Goal: Transaction & Acquisition: Download file/media

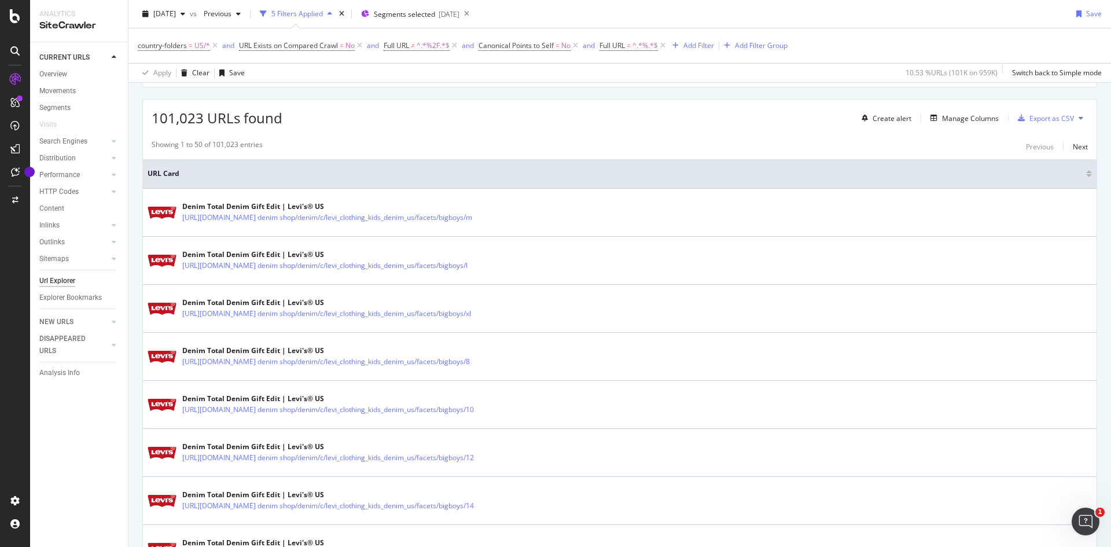
scroll to position [160, 0]
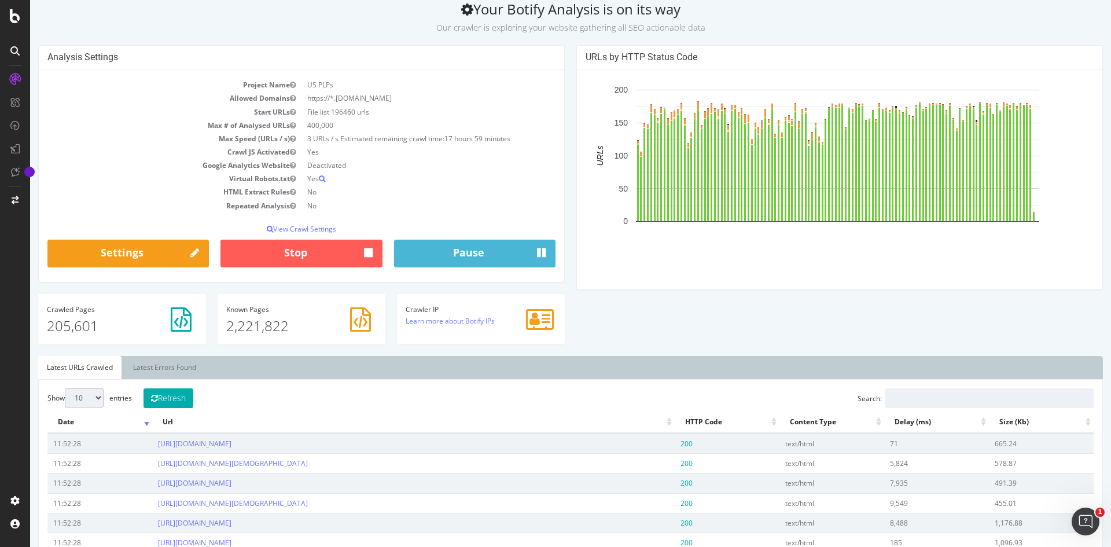
click at [5, 539] on div at bounding box center [15, 273] width 30 height 547
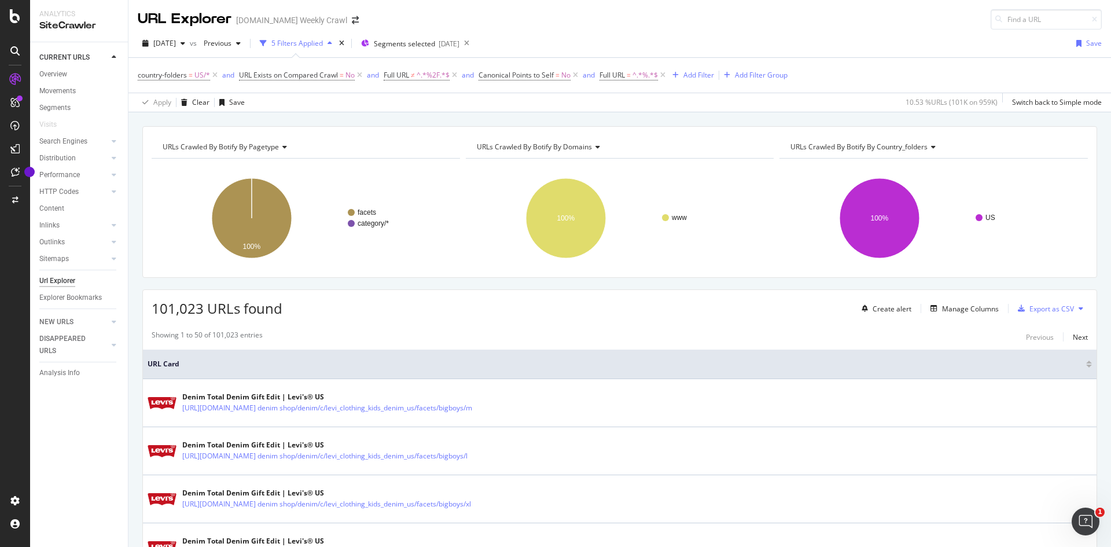
scroll to position [160, 0]
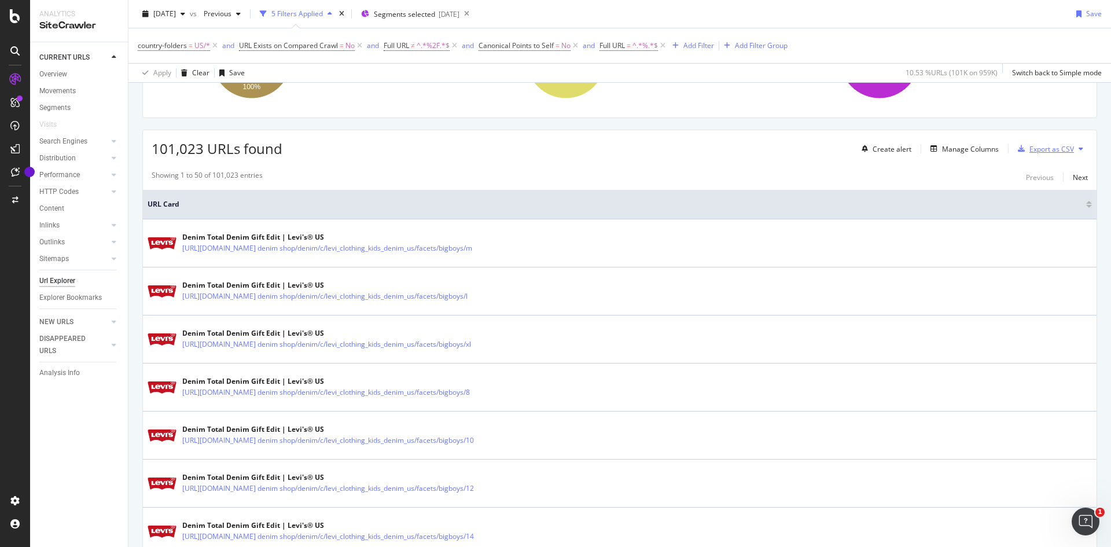
click at [1042, 153] on div "Export as CSV" at bounding box center [1052, 149] width 45 height 10
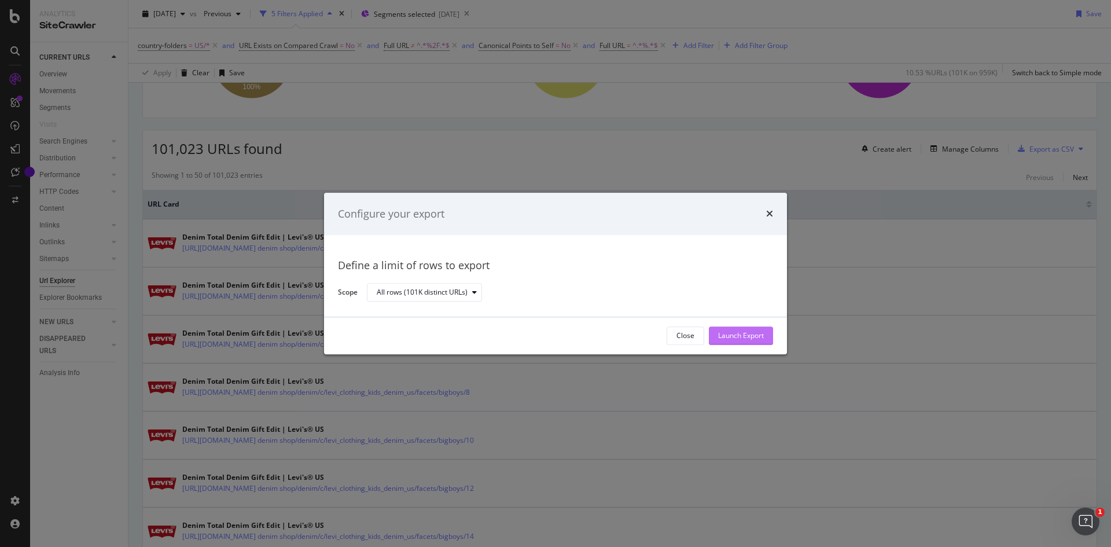
click at [754, 328] on div "Launch Export" at bounding box center [741, 335] width 46 height 17
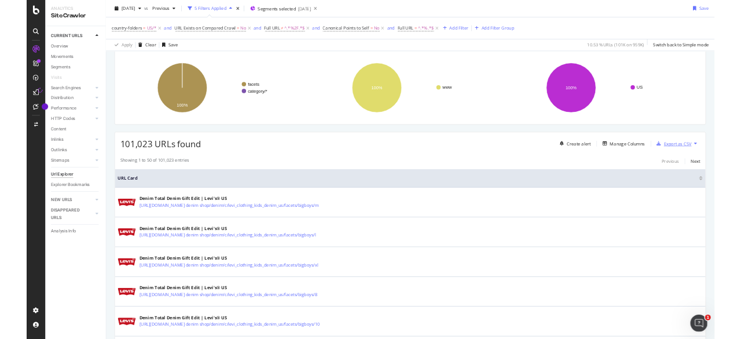
scroll to position [0, 0]
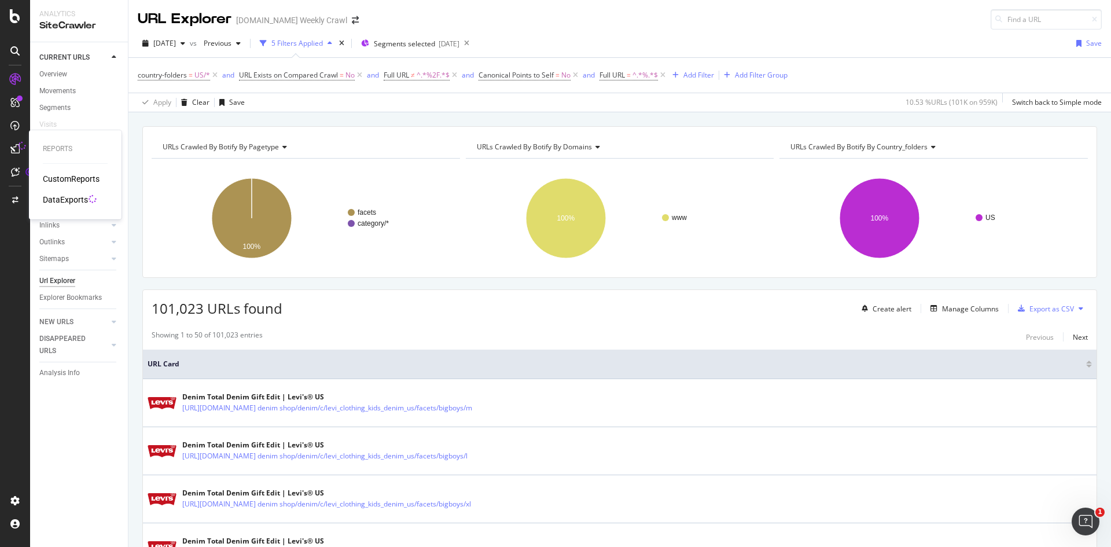
click at [59, 202] on div "DataExports" at bounding box center [65, 200] width 45 height 12
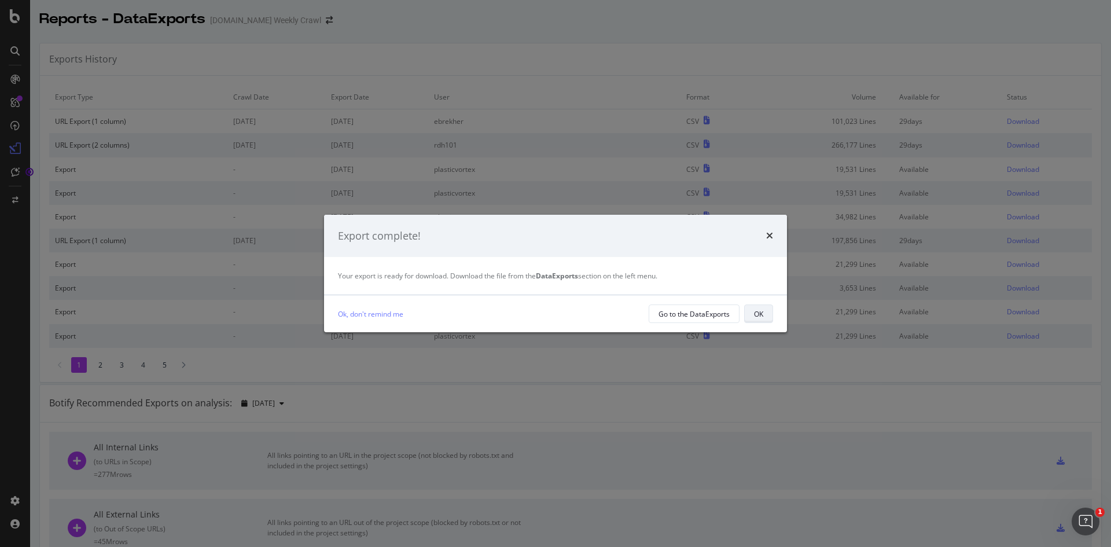
click at [757, 314] on div "OK" at bounding box center [758, 314] width 9 height 10
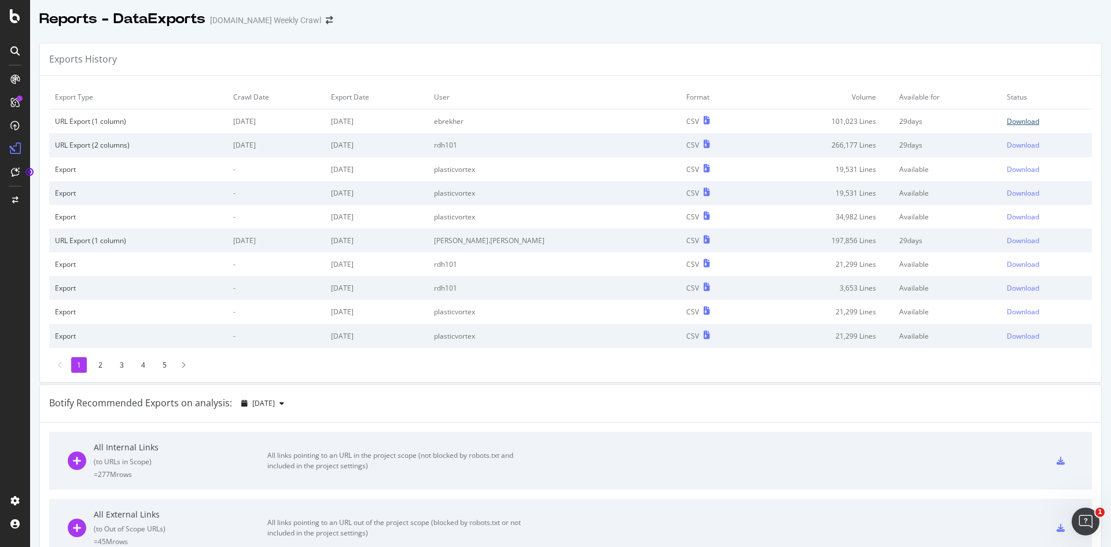
click at [1007, 122] on div "Download" at bounding box center [1023, 121] width 32 height 10
